Goal: Complete application form: Complete application form

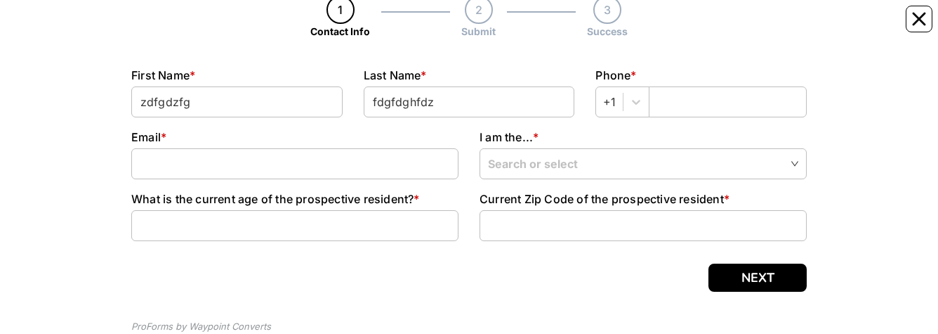
type input "fdgfdghfdz"
click at [726, 27] on input "text" at bounding box center [728, 101] width 158 height 31
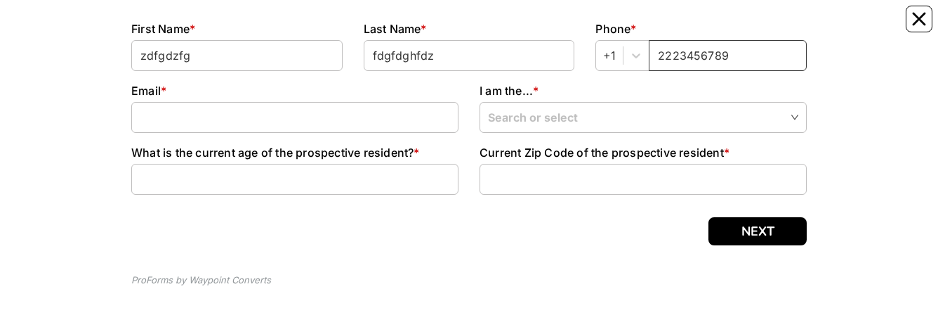
type input "2223456789"
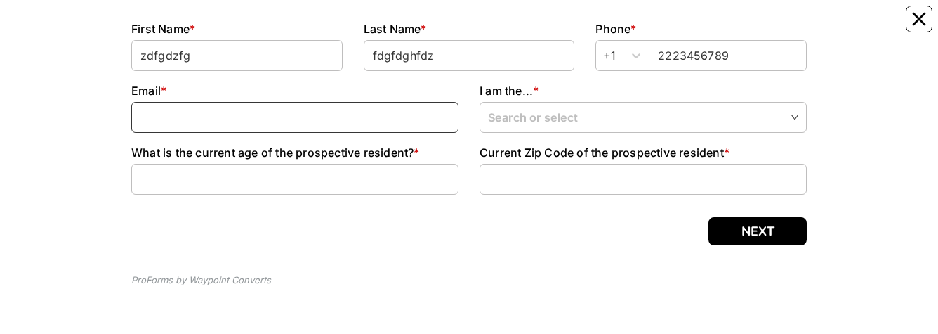
click at [338, 27] on input at bounding box center [294, 117] width 327 height 31
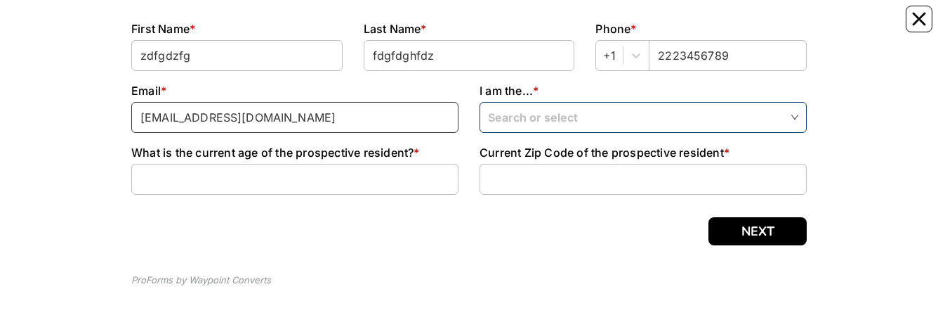
type input "[EMAIL_ADDRESS][DOMAIN_NAME]"
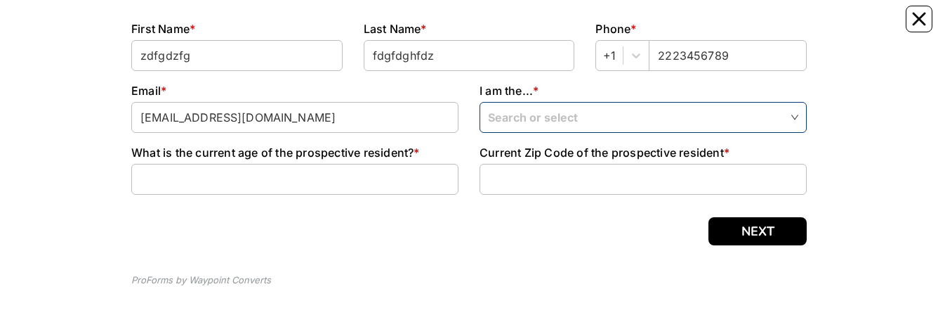
click at [647, 27] on input "search" at bounding box center [643, 117] width 310 height 28
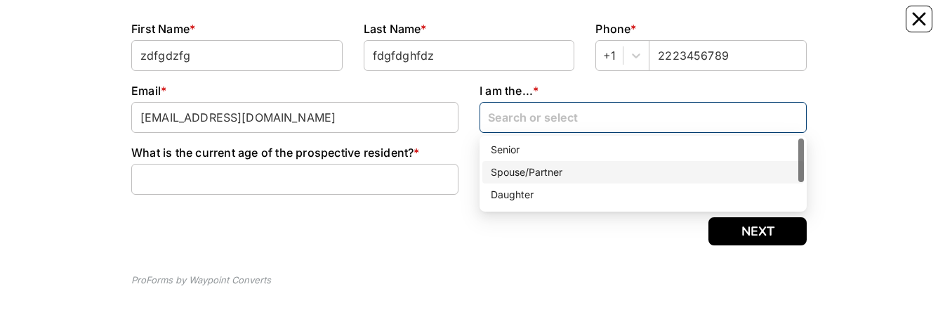
click at [570, 27] on div "Spouse/Partner" at bounding box center [643, 171] width 305 height 15
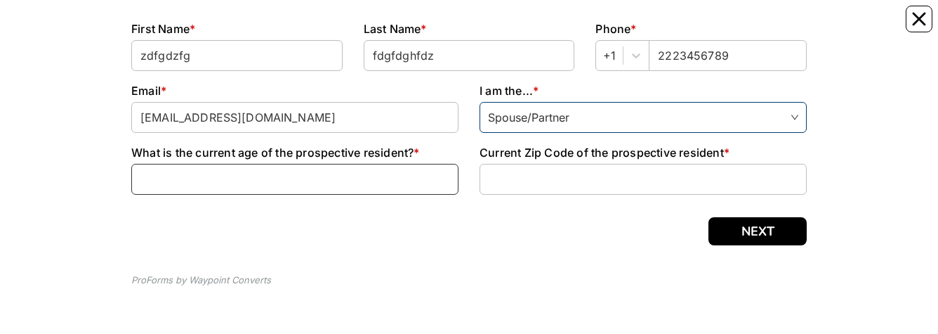
drag, startPoint x: 292, startPoint y: 166, endPoint x: 289, endPoint y: 178, distance: 13.1
click at [290, 27] on input at bounding box center [294, 179] width 327 height 31
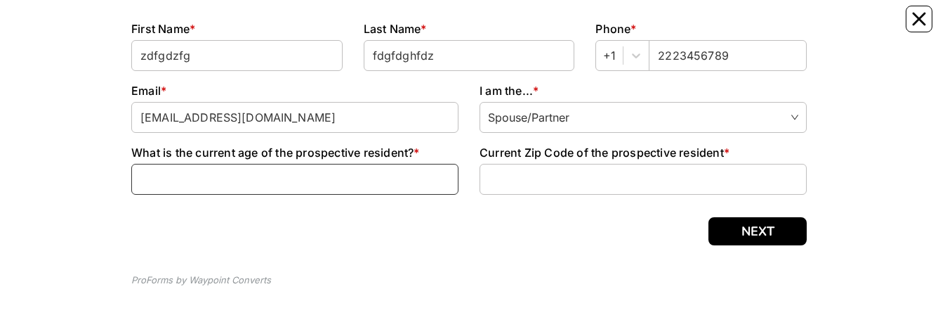
click at [289, 27] on input at bounding box center [294, 179] width 327 height 31
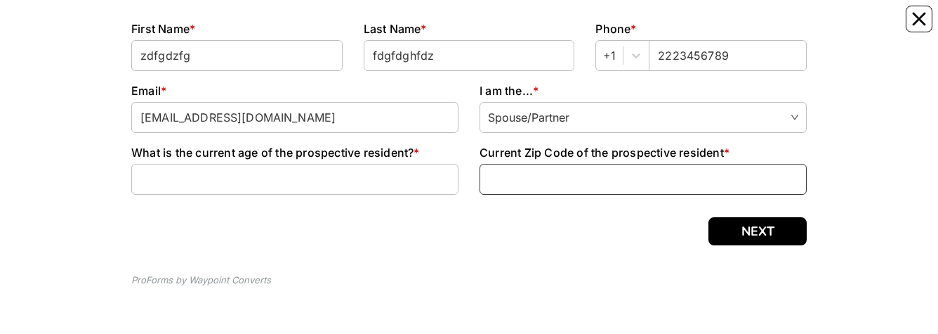
click at [521, 27] on input at bounding box center [643, 179] width 327 height 31
click at [590, 27] on input at bounding box center [643, 179] width 327 height 31
click at [262, 27] on div "Request Pricing 1 Contact Info 2 Submit 3 Success Contact Info Step 1 \ 3 First…" at bounding box center [468, 55] width 675 height 528
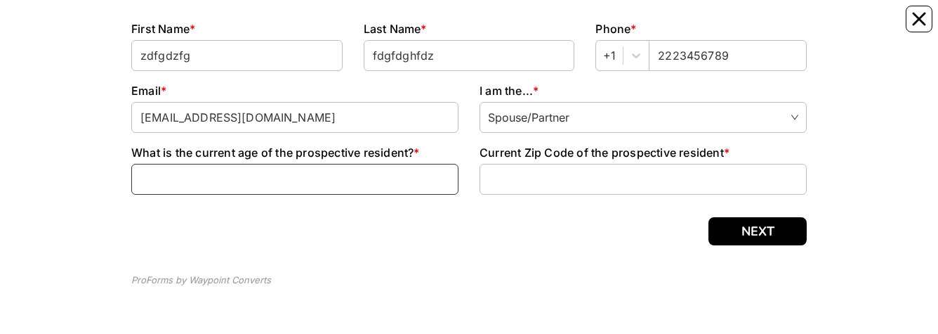
click at [270, 27] on input at bounding box center [294, 179] width 327 height 31
type input "545"
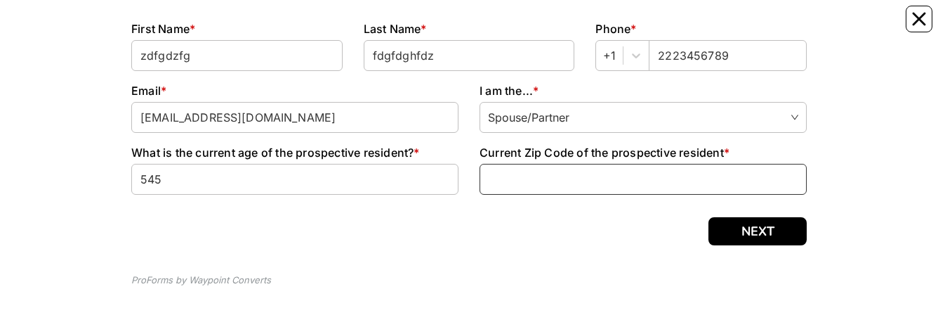
click at [522, 27] on input at bounding box center [643, 179] width 327 height 31
type input "33466"
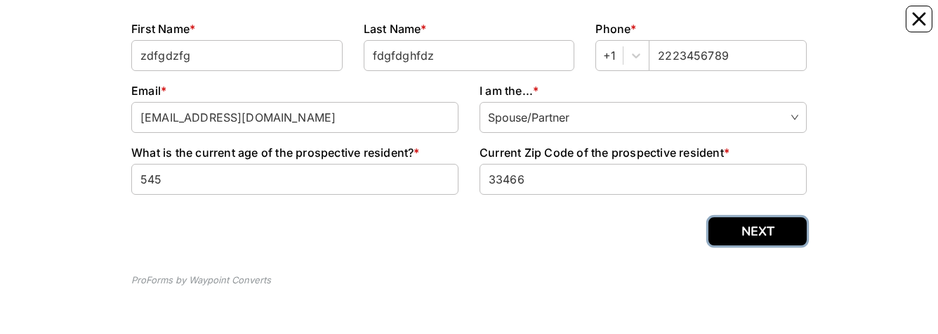
click at [727, 27] on button "NEXT" at bounding box center [757, 231] width 98 height 28
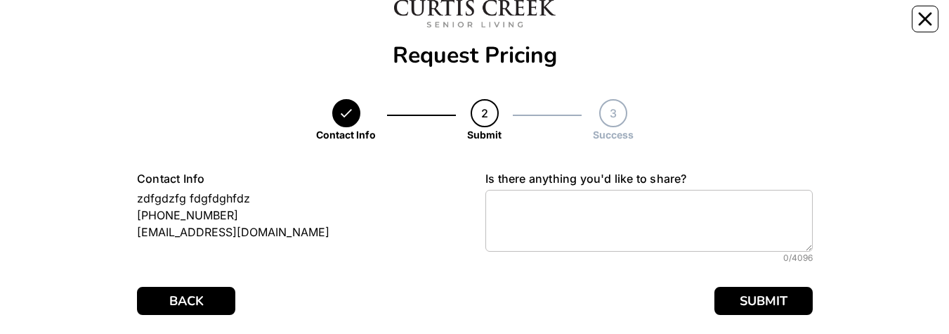
scroll to position [140, 0]
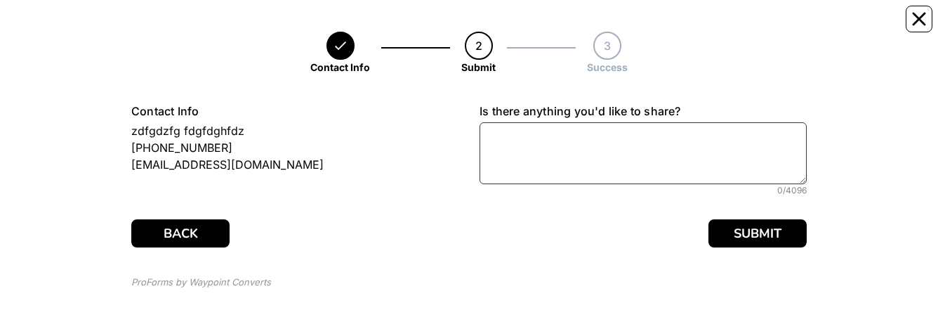
click at [592, 27] on textarea at bounding box center [643, 153] width 327 height 62
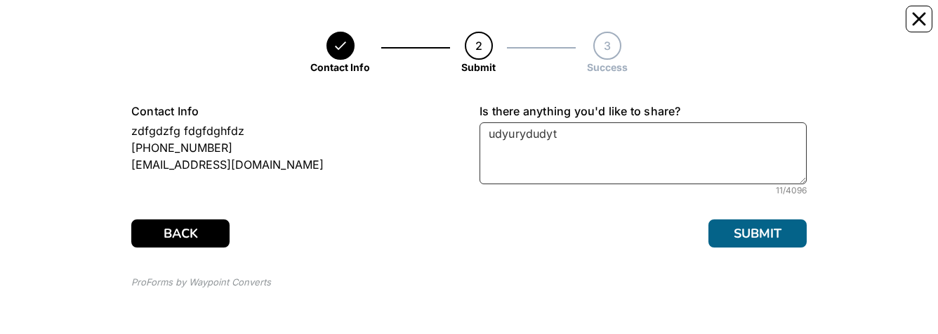
type textarea "udyurydudyt"
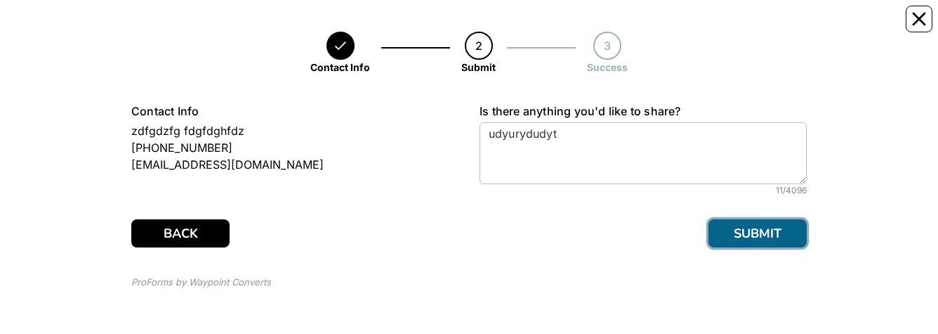
click at [763, 27] on button "SUBMIT" at bounding box center [757, 233] width 98 height 28
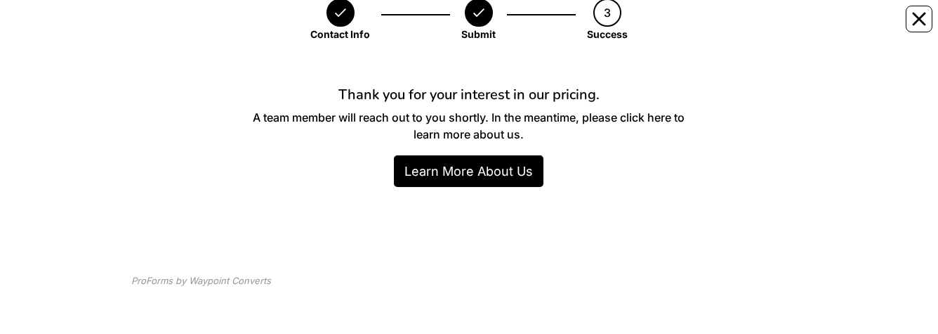
scroll to position [174, 0]
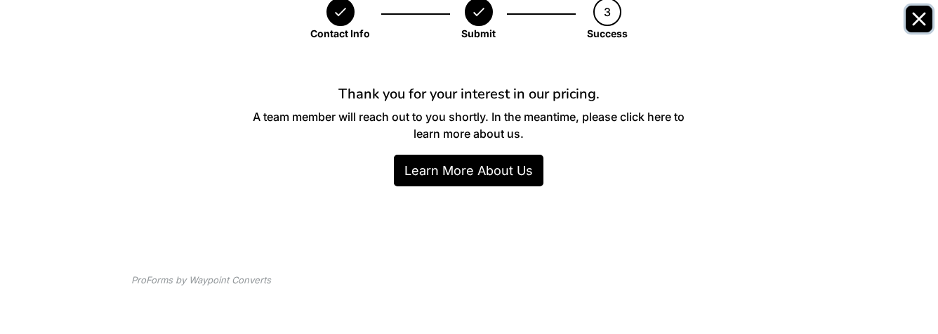
click at [922, 13] on icon "Close" at bounding box center [919, 19] width 14 height 14
